Goal: Information Seeking & Learning: Understand process/instructions

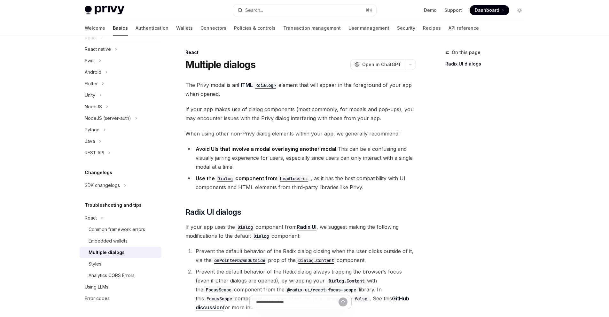
type textarea "*"
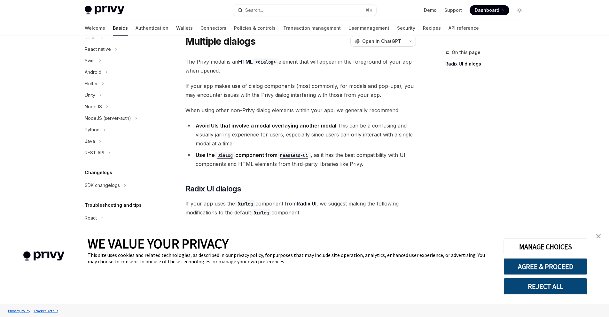
scroll to position [278, 0]
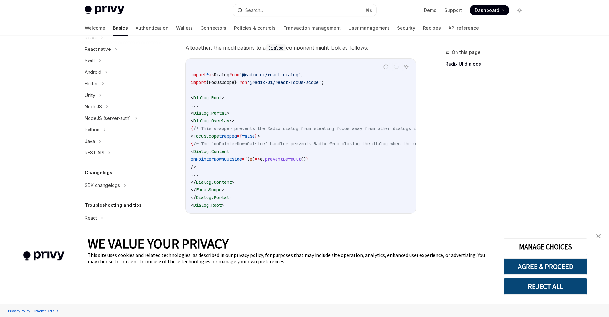
click at [306, 156] on span "()" at bounding box center [303, 159] width 5 height 6
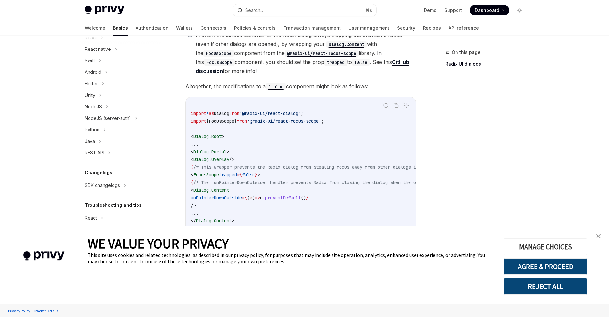
scroll to position [235, 0]
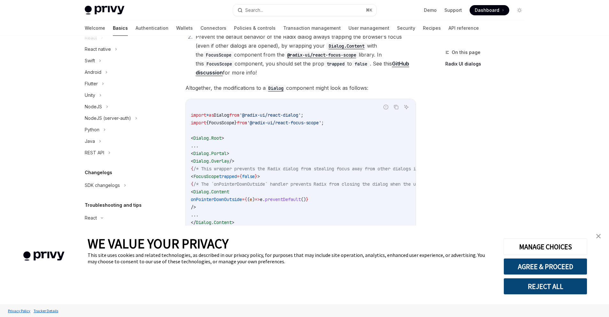
click at [599, 238] on img "close banner" at bounding box center [598, 236] width 4 height 4
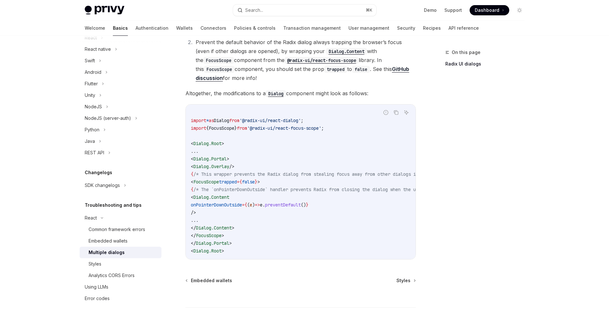
scroll to position [0, 0]
